Goal: Transaction & Acquisition: Purchase product/service

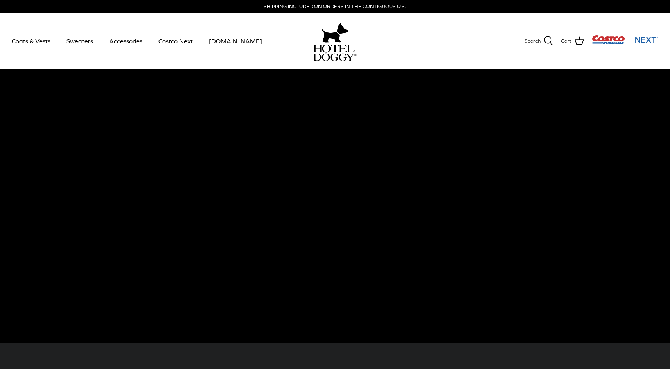
click at [598, 39] on img "Costco Next" at bounding box center [625, 40] width 67 height 10
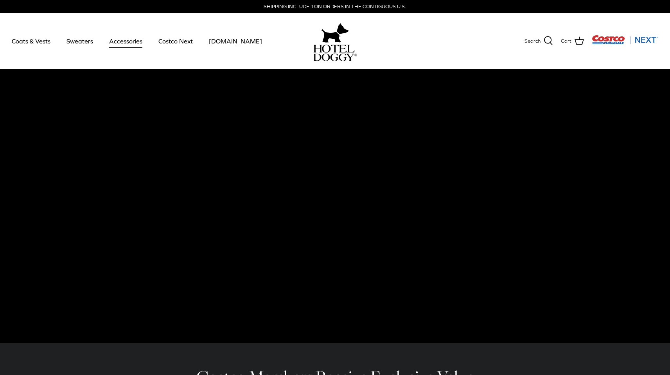
click at [121, 38] on link "Accessories" at bounding box center [125, 41] width 47 height 27
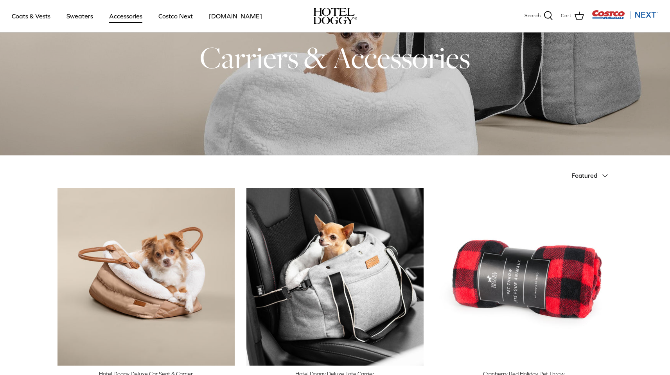
scroll to position [156, 0]
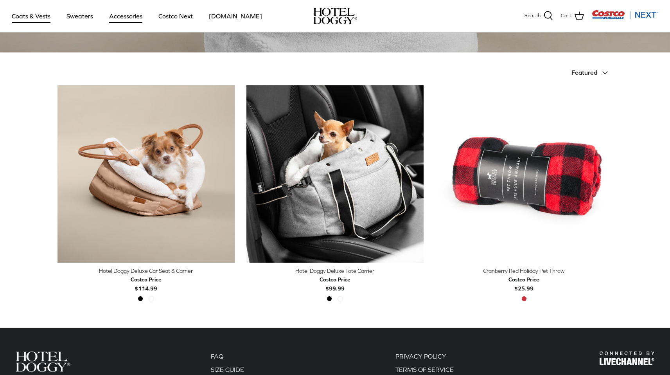
click at [35, 16] on link "Coats & Vests" at bounding box center [31, 16] width 53 height 27
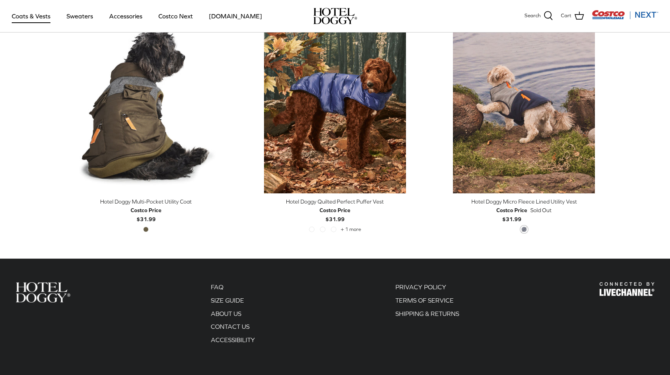
scroll to position [1655, 0]
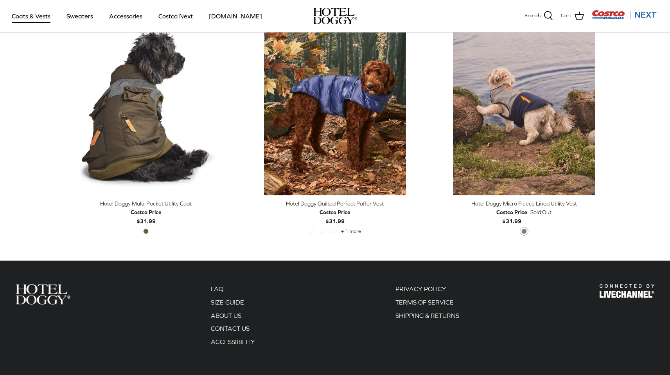
click at [605, 13] on img "Costco Next" at bounding box center [625, 15] width 67 height 10
